Goal: Navigation & Orientation: Understand site structure

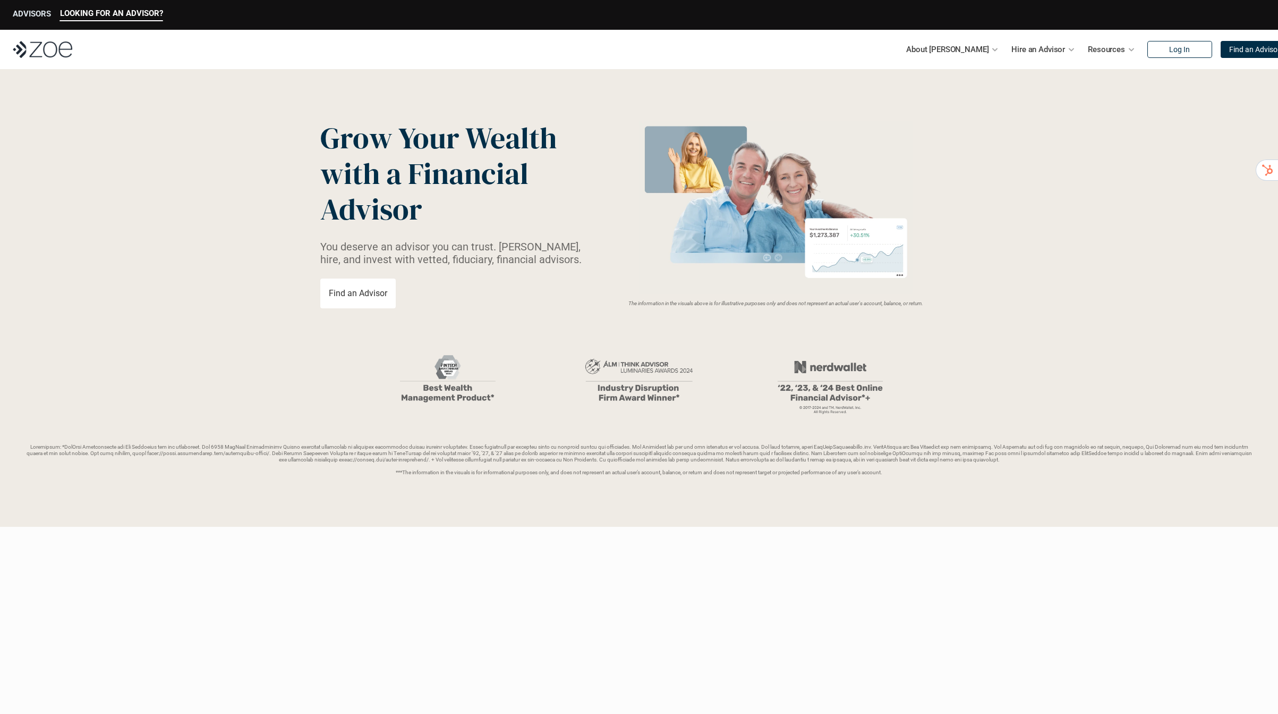
click at [31, 17] on p "ADVISORS" at bounding box center [32, 14] width 38 height 10
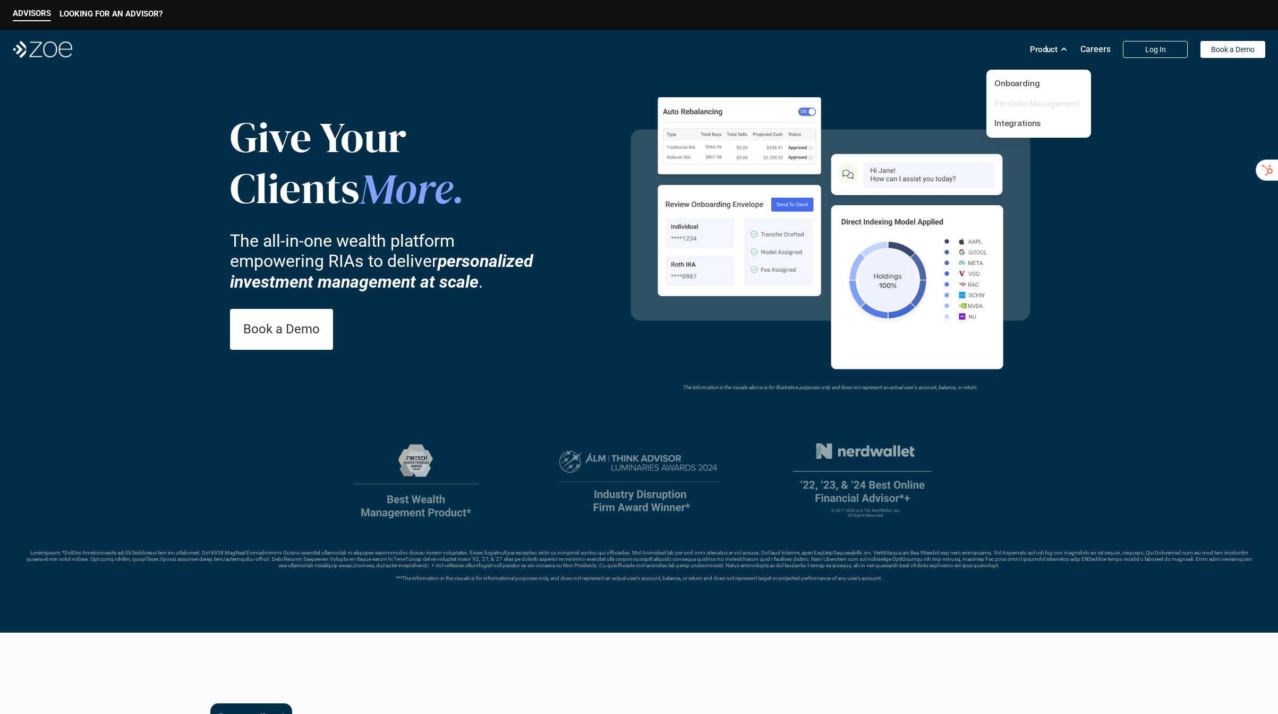
click at [1026, 104] on link "Portfolio Management" at bounding box center [1038, 103] width 86 height 10
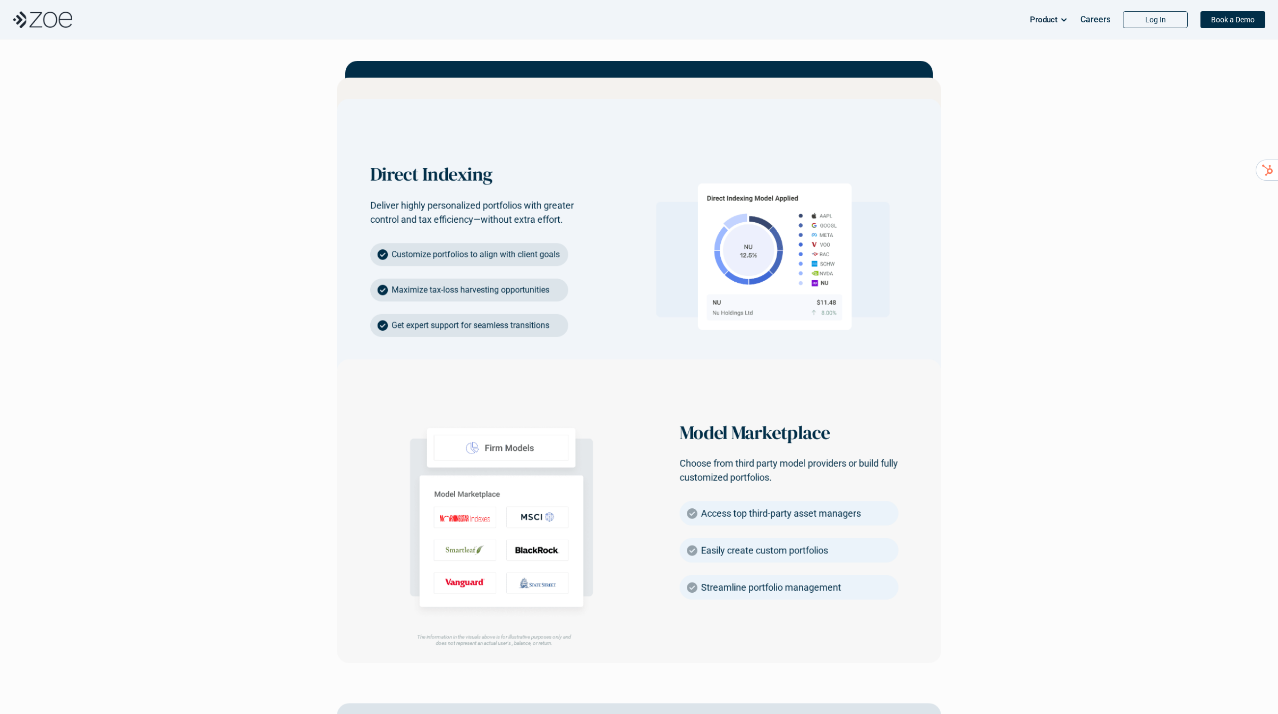
scroll to position [1565, 0]
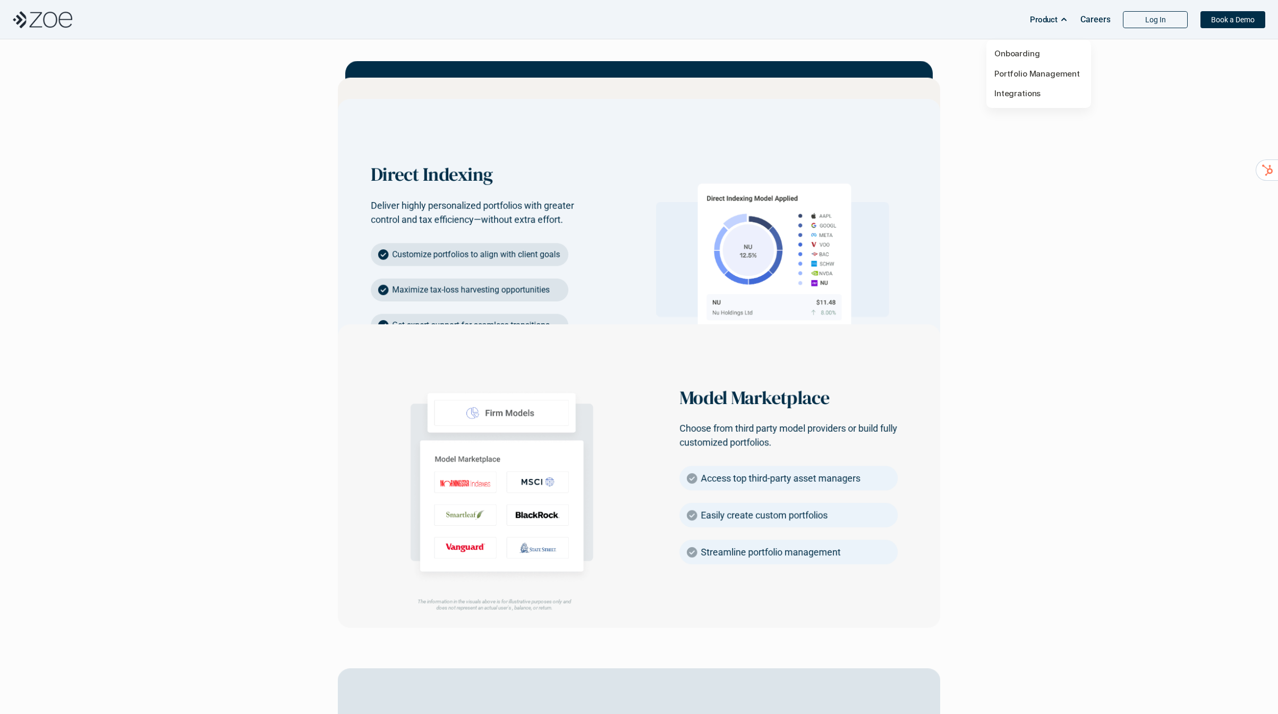
click at [1001, 98] on p "Integrations" at bounding box center [1039, 94] width 89 height 12
click at [1002, 96] on link "Integrations" at bounding box center [1018, 93] width 46 height 10
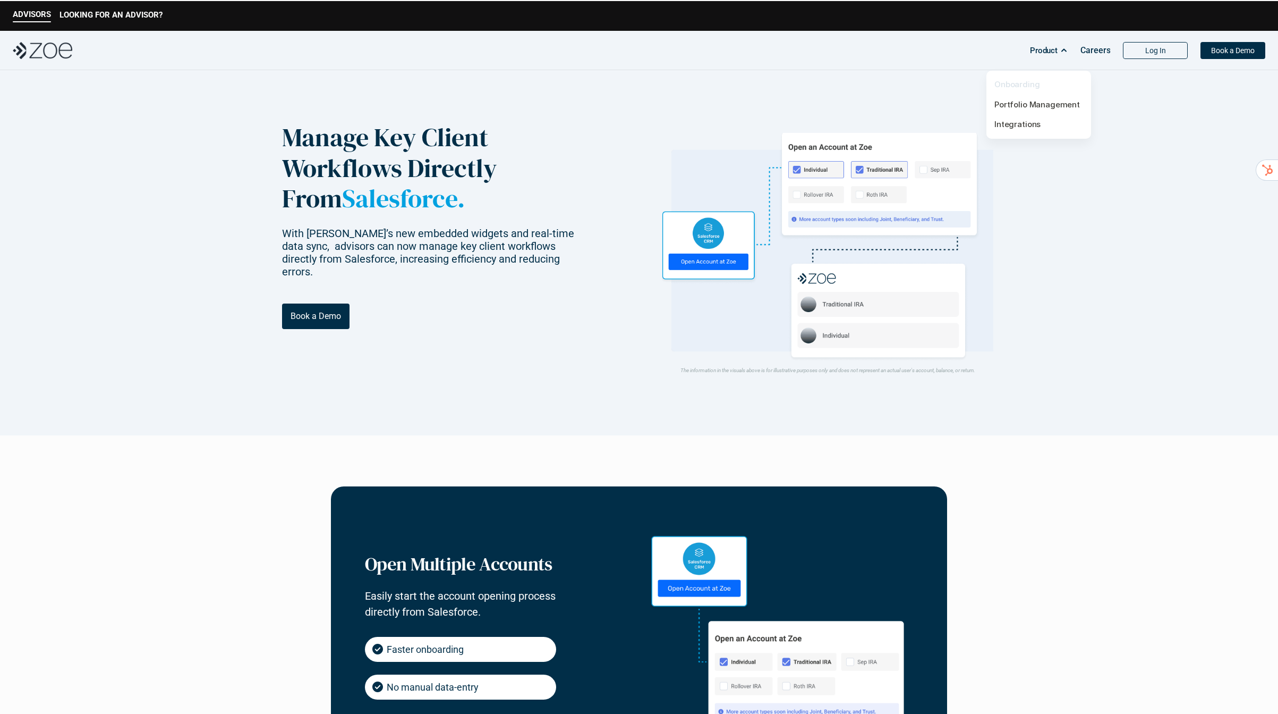
click at [1031, 82] on link "Onboarding" at bounding box center [1018, 84] width 46 height 10
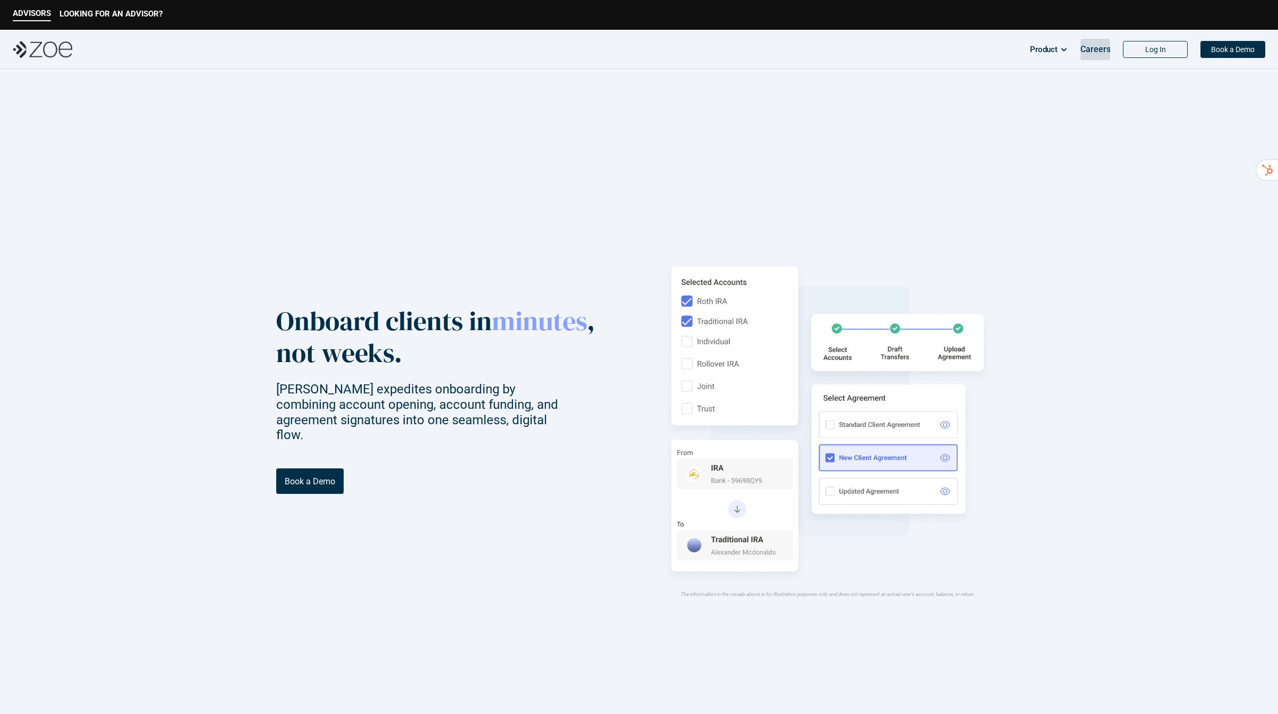
click at [1099, 57] on div "Careers" at bounding box center [1096, 49] width 30 height 21
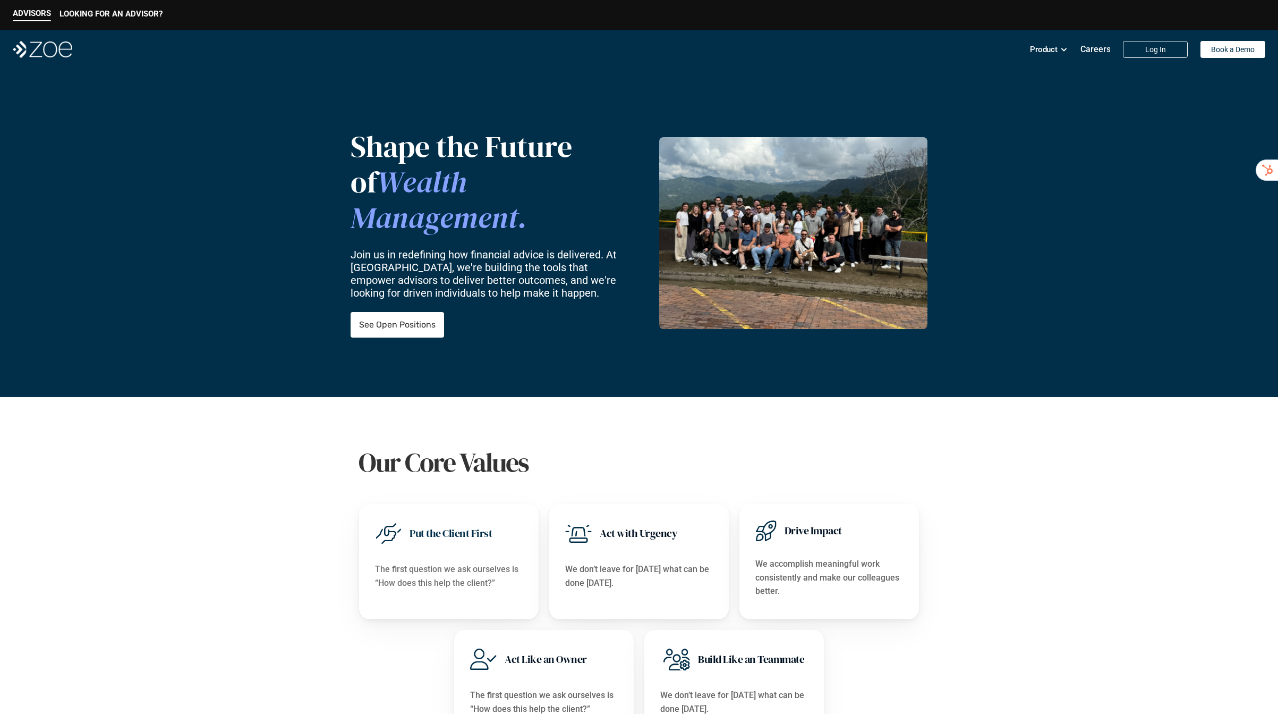
click at [103, 47] on nav "Product Careers Log In Book a Demo" at bounding box center [639, 49] width 1278 height 39
click at [1042, 50] on p "Product" at bounding box center [1044, 49] width 28 height 16
click at [37, 13] on p "ADVISORS" at bounding box center [32, 14] width 38 height 10
click at [118, 16] on p "LOOKING FOR AN ADVISOR?" at bounding box center [111, 14] width 103 height 10
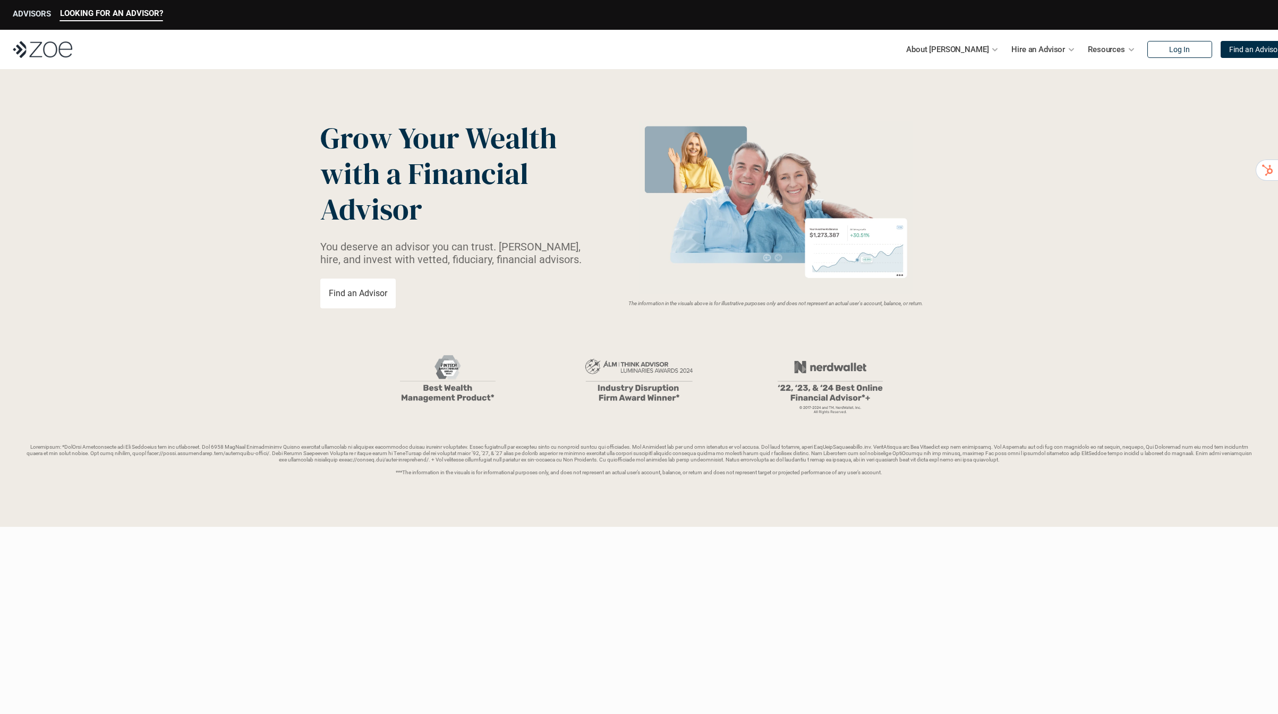
click at [43, 15] on p "ADVISORS" at bounding box center [32, 14] width 38 height 10
